Goal: Download file/media

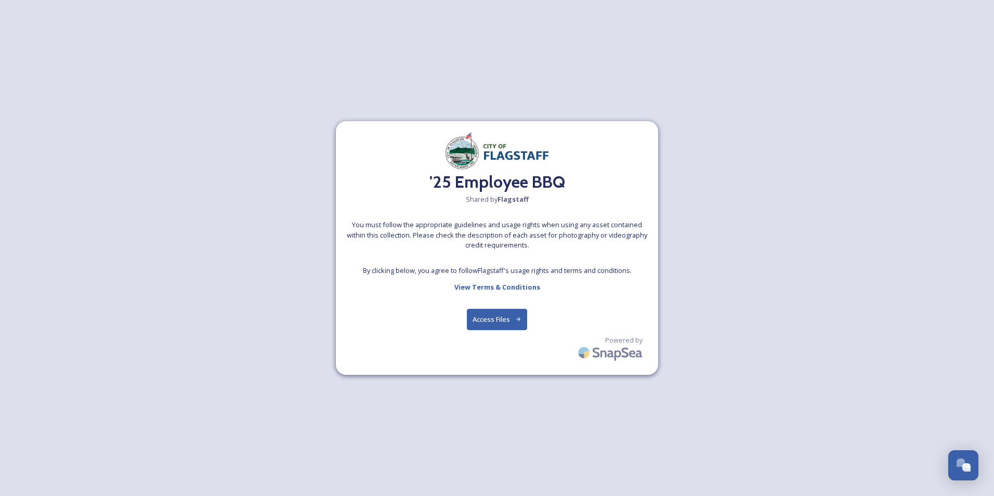
click at [494, 324] on button "Access Files" at bounding box center [497, 319] width 61 height 21
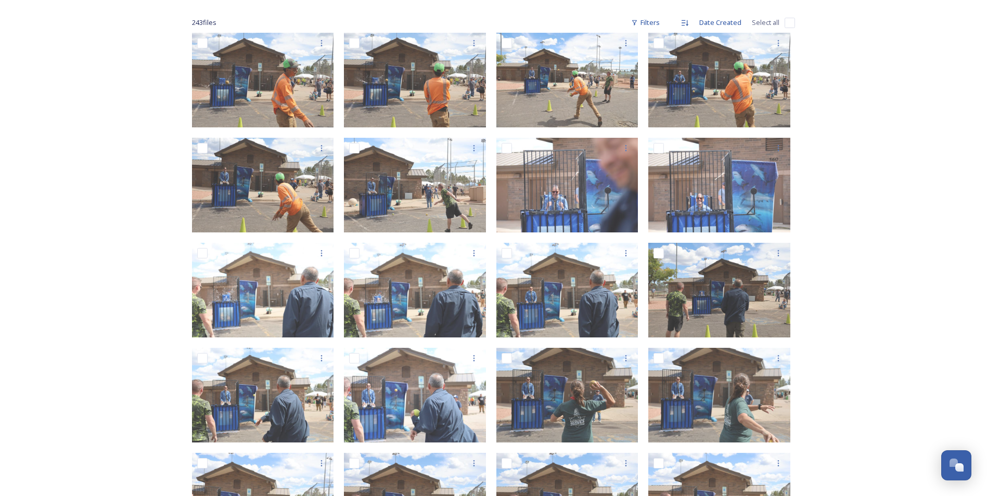
scroll to position [139, 0]
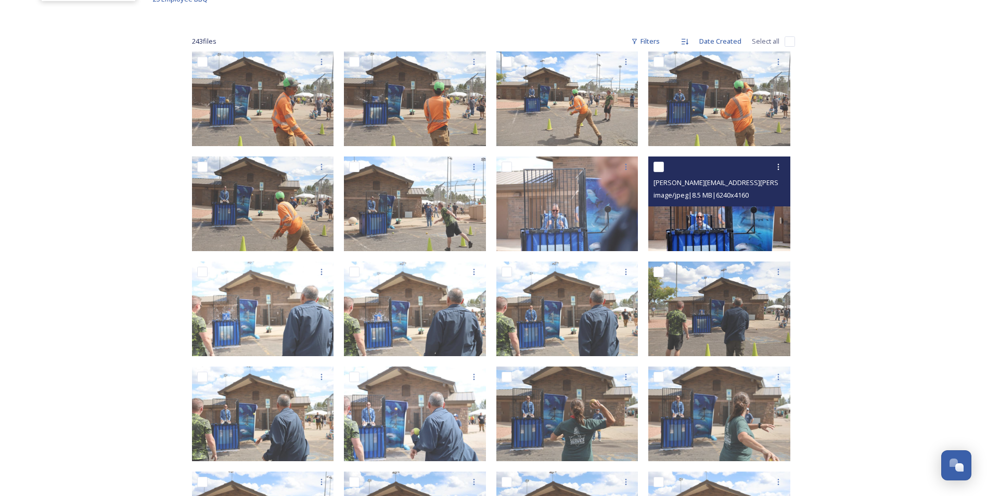
click at [694, 226] on img at bounding box center [719, 204] width 142 height 95
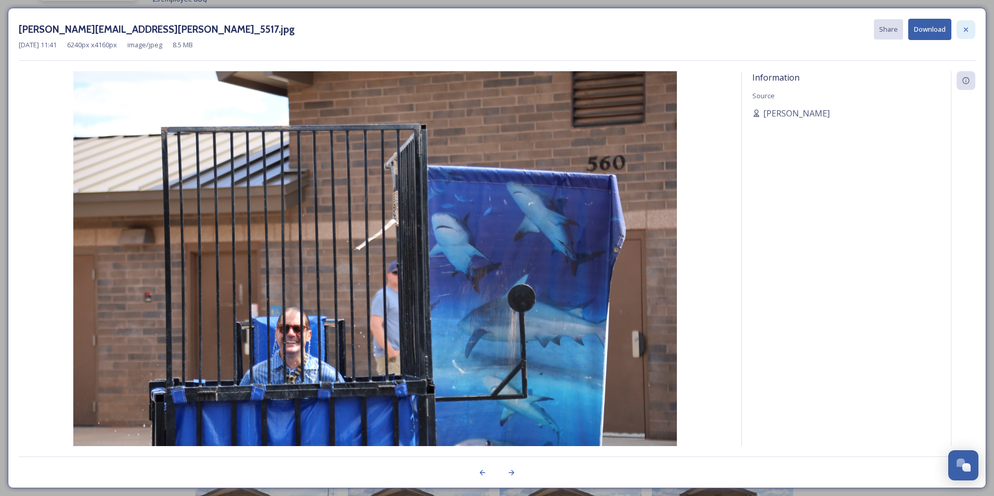
click at [962, 30] on div at bounding box center [966, 29] width 19 height 19
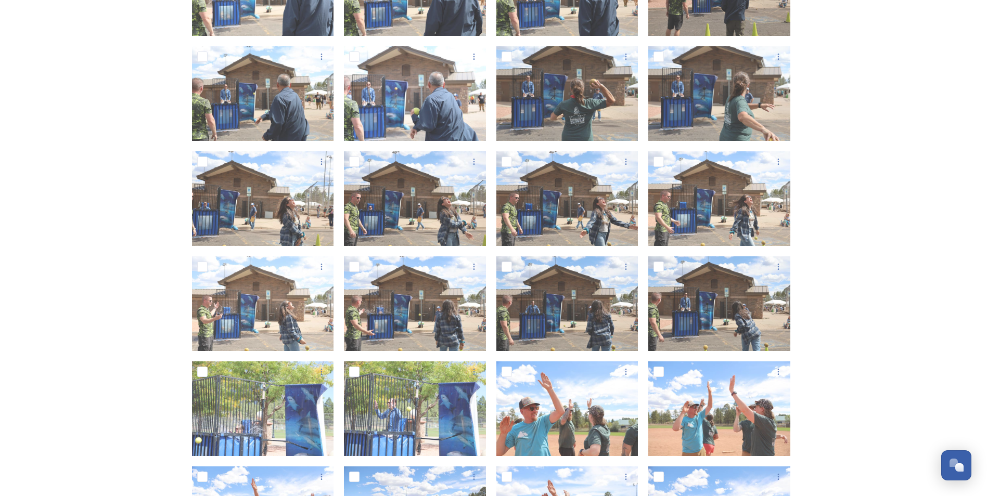
scroll to position [503, 0]
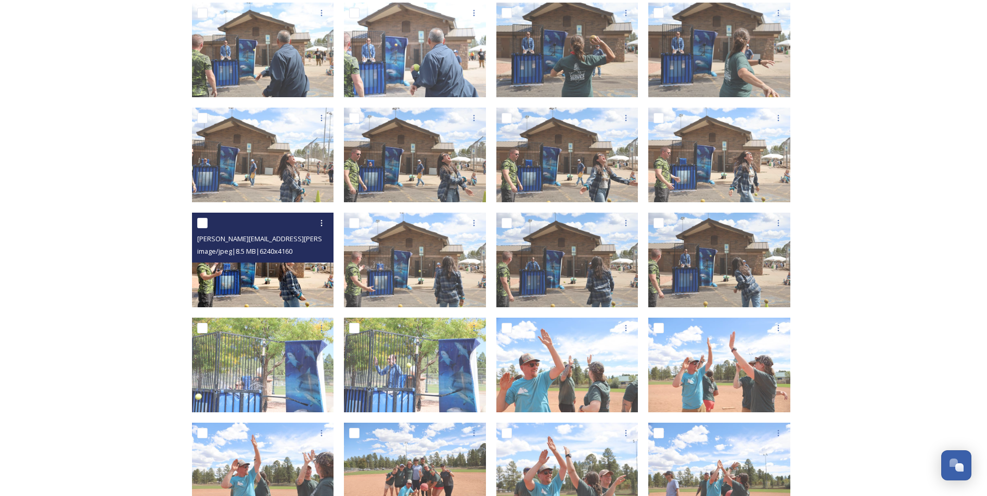
click at [257, 279] on img at bounding box center [263, 260] width 142 height 95
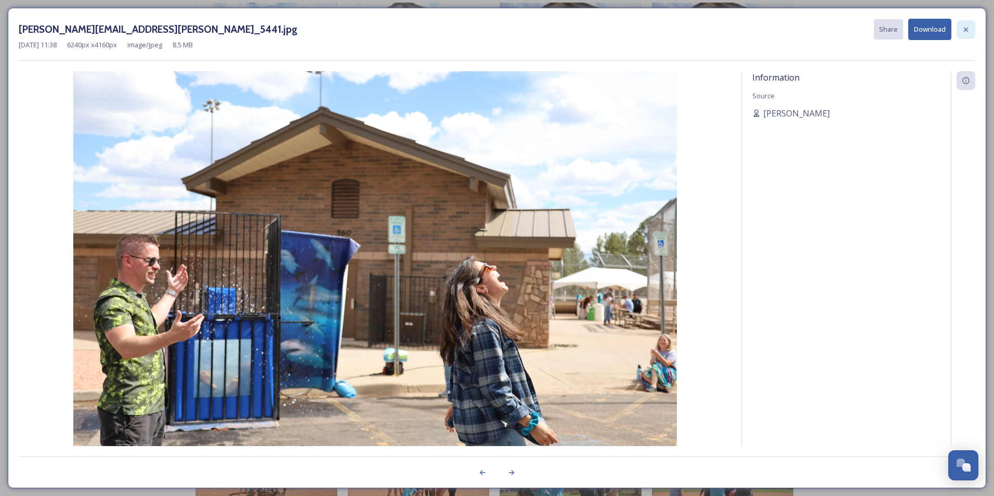
click at [973, 30] on div at bounding box center [966, 29] width 19 height 19
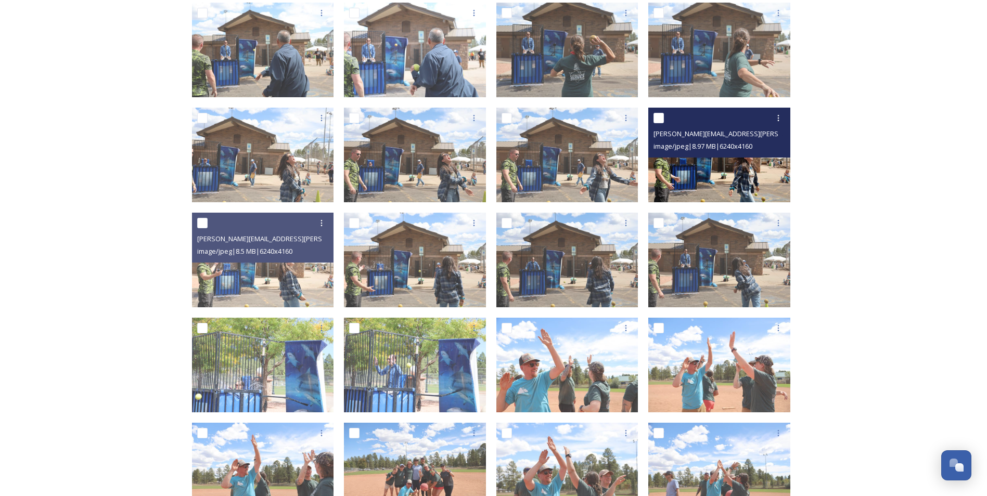
click at [757, 178] on img at bounding box center [719, 155] width 142 height 95
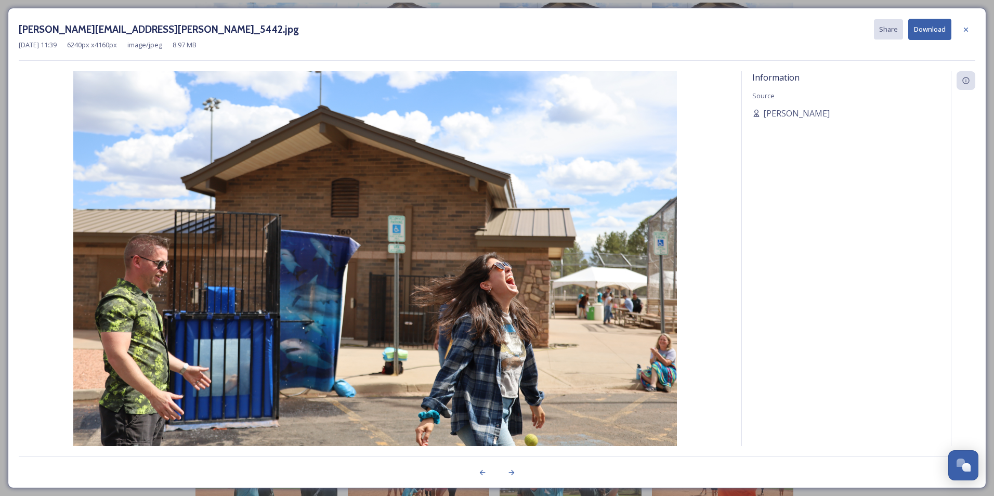
drag, startPoint x: 967, startPoint y: 24, endPoint x: 959, endPoint y: 32, distance: 11.8
click at [968, 24] on div at bounding box center [966, 29] width 19 height 19
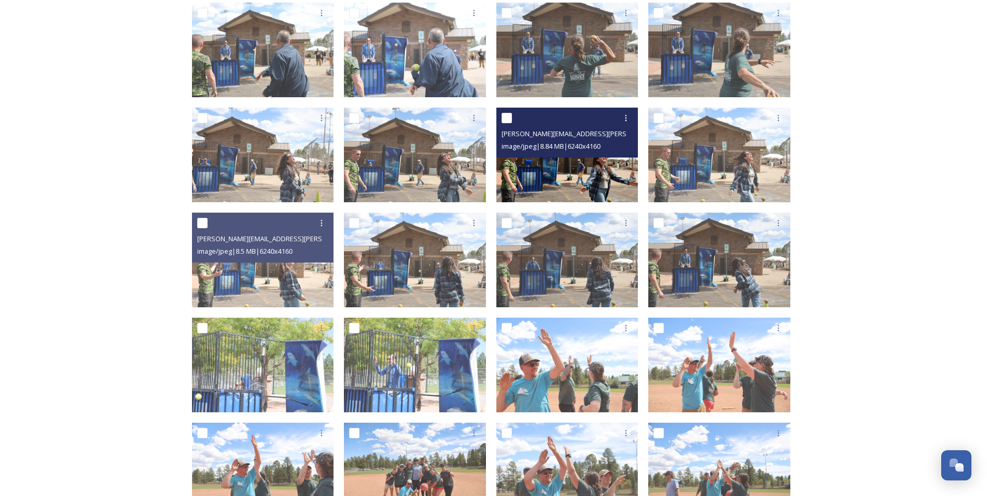
click at [580, 180] on img at bounding box center [567, 155] width 142 height 95
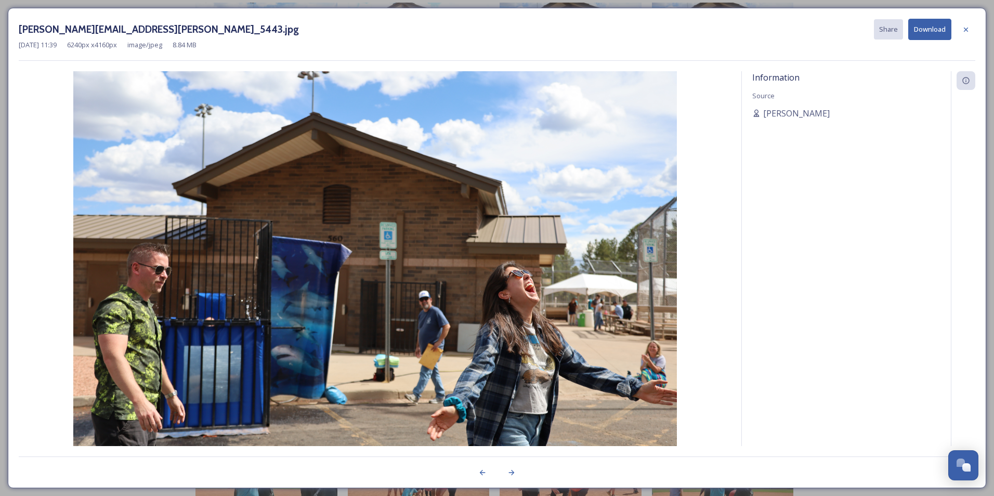
click at [965, 32] on icon at bounding box center [966, 29] width 8 height 8
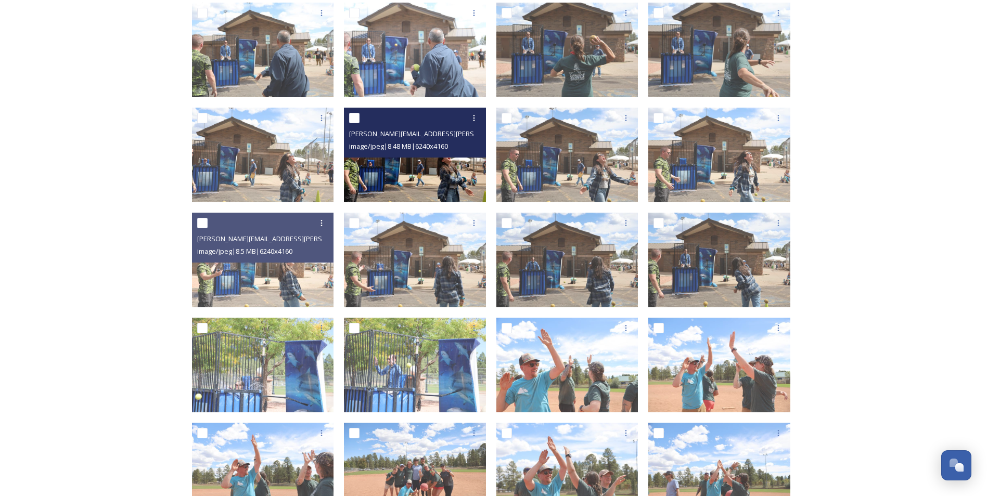
click at [446, 183] on img at bounding box center [415, 155] width 142 height 95
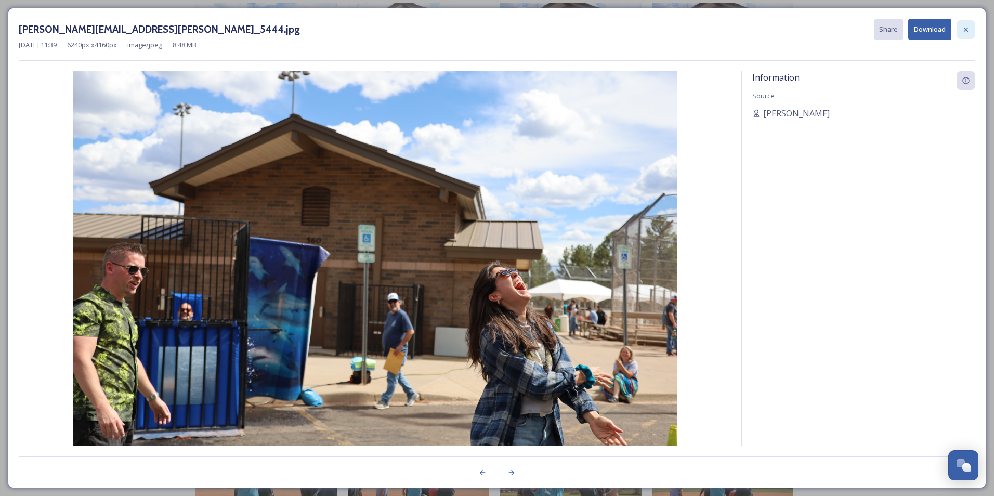
click at [959, 29] on div at bounding box center [966, 29] width 19 height 19
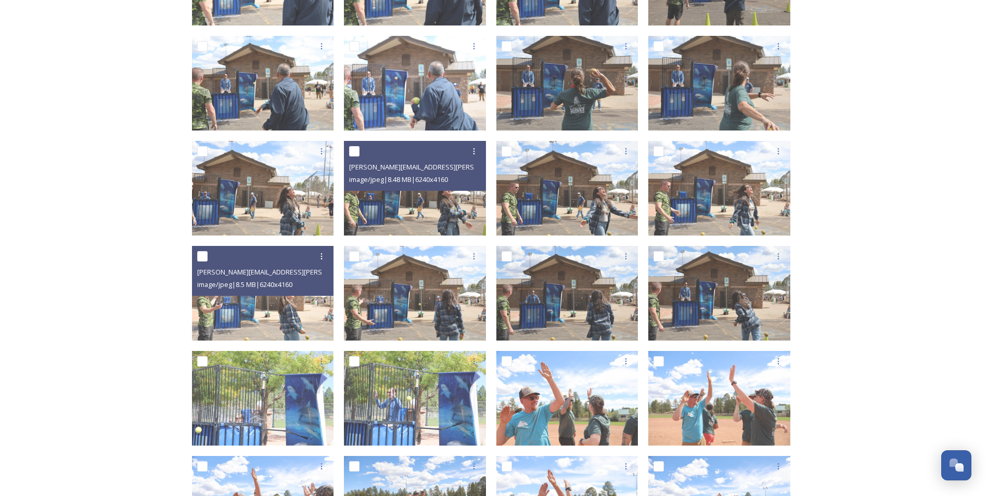
scroll to position [451, 0]
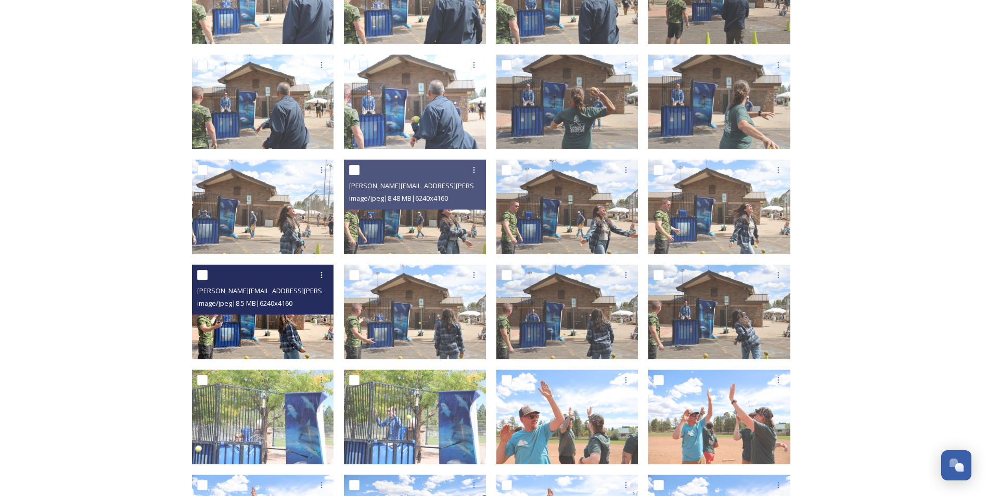
click at [273, 332] on img at bounding box center [263, 312] width 142 height 95
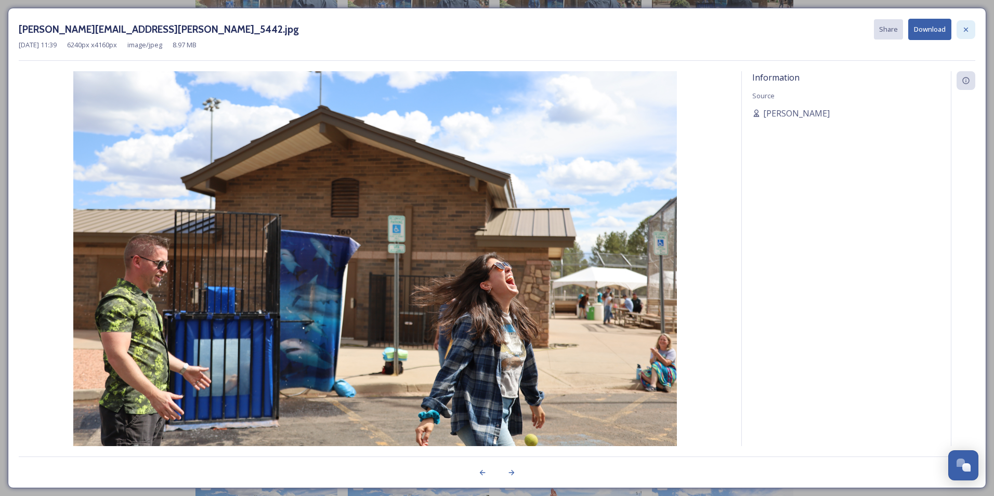
click at [968, 29] on icon at bounding box center [966, 29] width 8 height 8
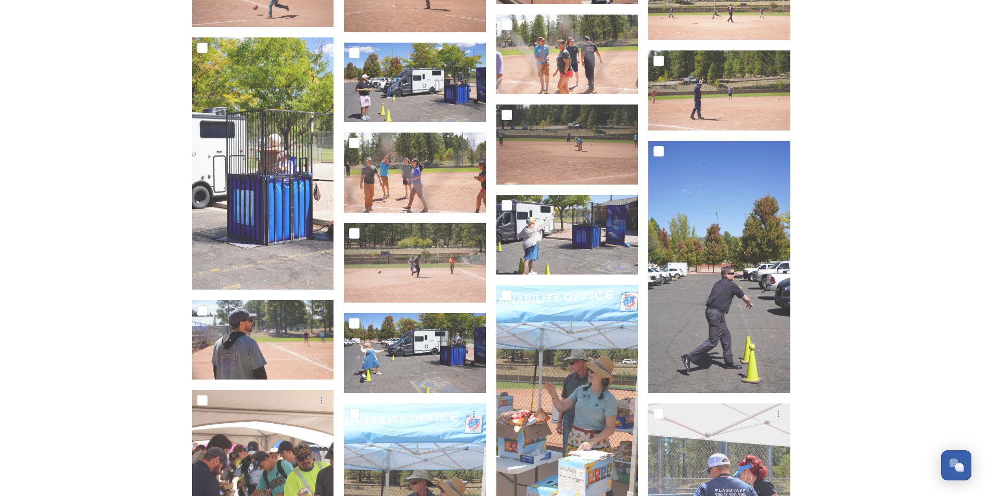
scroll to position [3905, 0]
